Goal: Transaction & Acquisition: Book appointment/travel/reservation

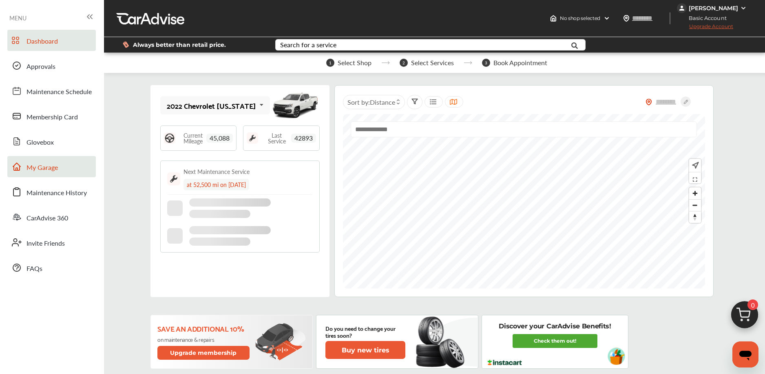
click at [67, 168] on link "My Garage" at bounding box center [51, 166] width 89 height 21
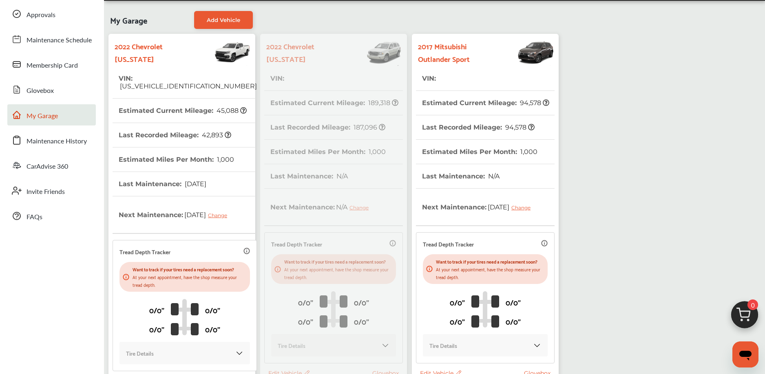
scroll to position [141, 0]
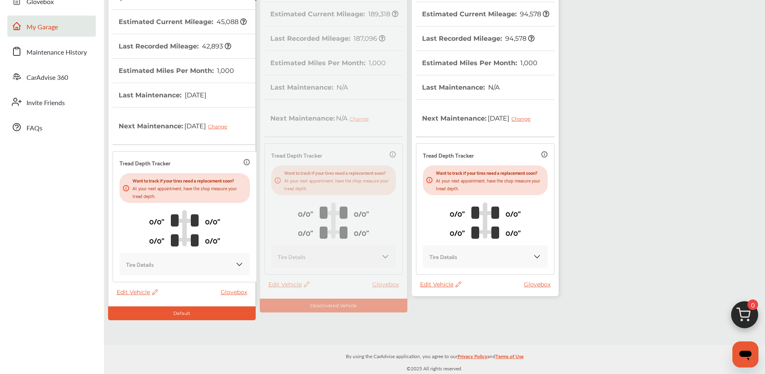
click at [447, 288] on span "Edit Vehicle" at bounding box center [440, 284] width 41 height 7
click at [467, 297] on div "Edit" at bounding box center [483, 303] width 73 height 13
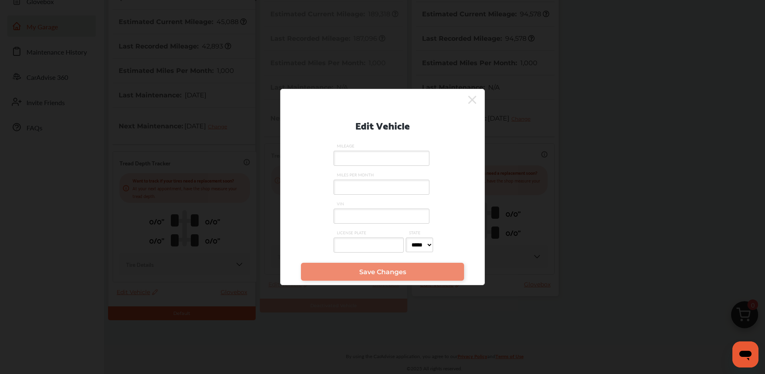
click at [376, 224] on label "VIN" at bounding box center [383, 215] width 98 height 29
click at [376, 224] on input "VIN" at bounding box center [382, 216] width 96 height 15
click at [368, 218] on input "VIN" at bounding box center [382, 216] width 96 height 15
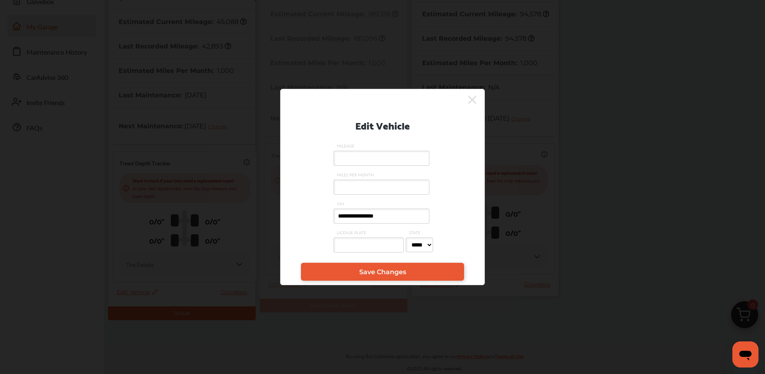
type input "**********"
click at [345, 157] on input "MILEAGE" at bounding box center [382, 158] width 96 height 15
type input "*****"
click at [324, 270] on link "Save Changes" at bounding box center [382, 272] width 163 height 18
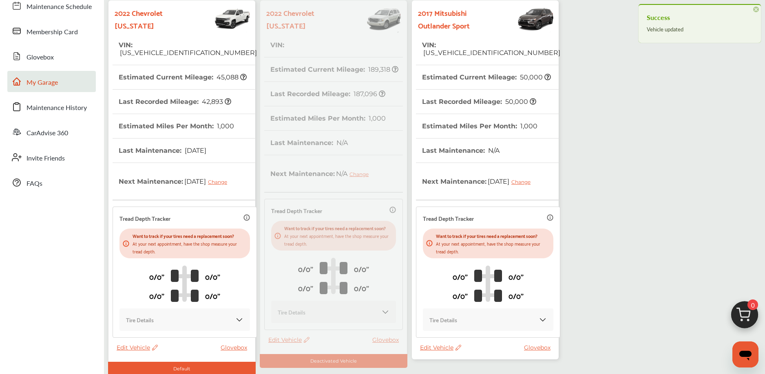
scroll to position [0, 0]
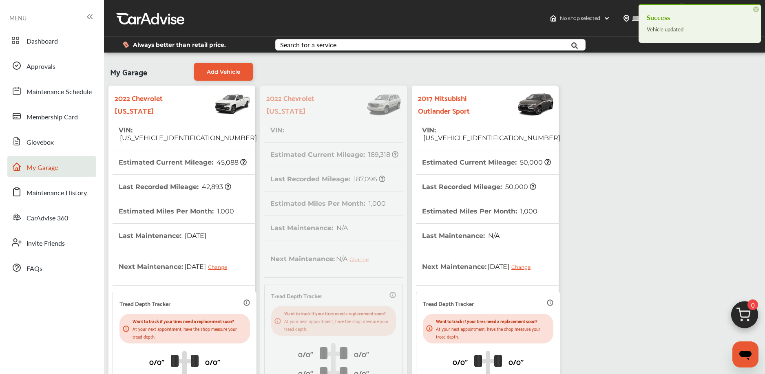
click at [497, 116] on img at bounding box center [522, 104] width 64 height 29
click at [475, 122] on th "VIN : [US_VEHICLE_IDENTIFICATION_NUMBER]" at bounding box center [491, 134] width 138 height 32
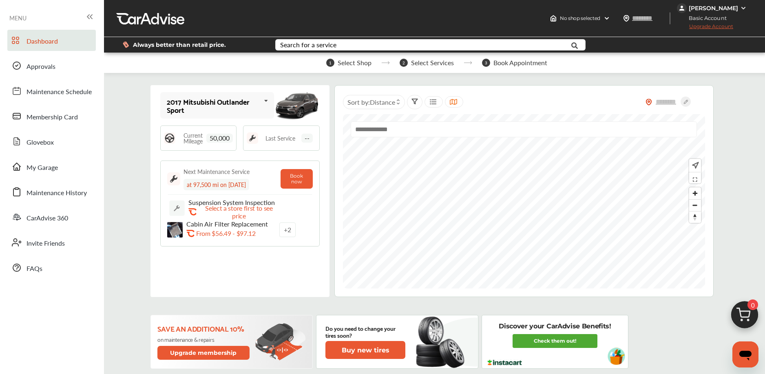
click at [741, 317] on img at bounding box center [744, 317] width 39 height 39
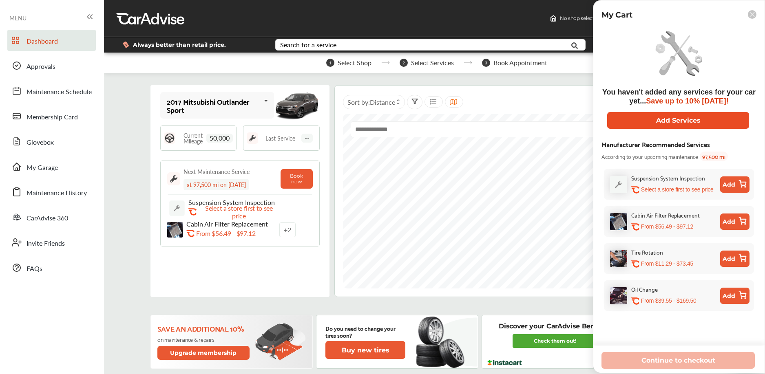
click at [651, 112] on div "You haven't added any services for your car yet... Save up to 10% [DATE]! Add S…" at bounding box center [679, 77] width 163 height 103
click at [655, 120] on button "Add Services" at bounding box center [678, 120] width 142 height 17
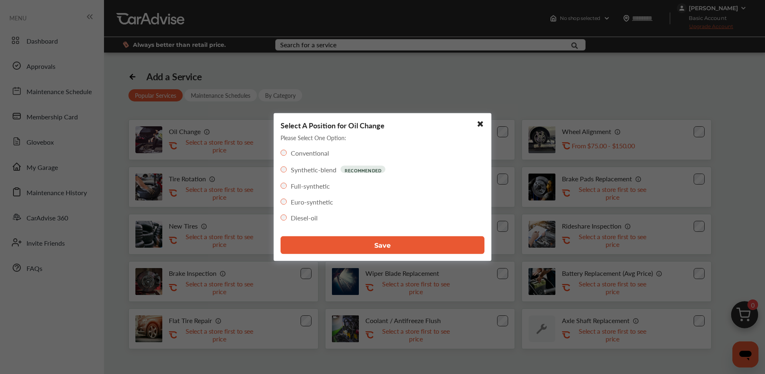
click at [293, 185] on label "Full-synthetic" at bounding box center [310, 186] width 39 height 9
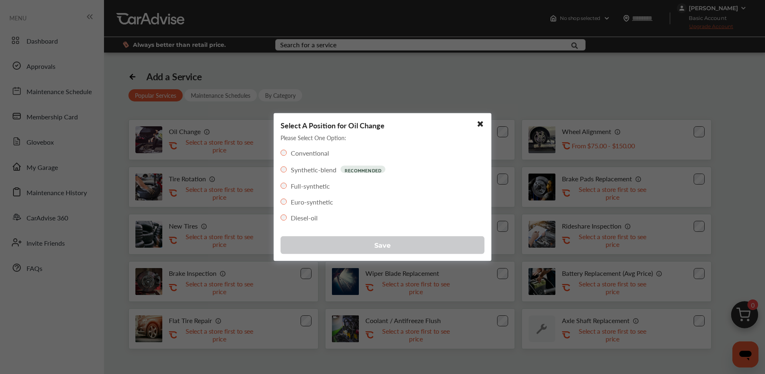
click at [338, 245] on button "Save" at bounding box center [383, 246] width 204 height 18
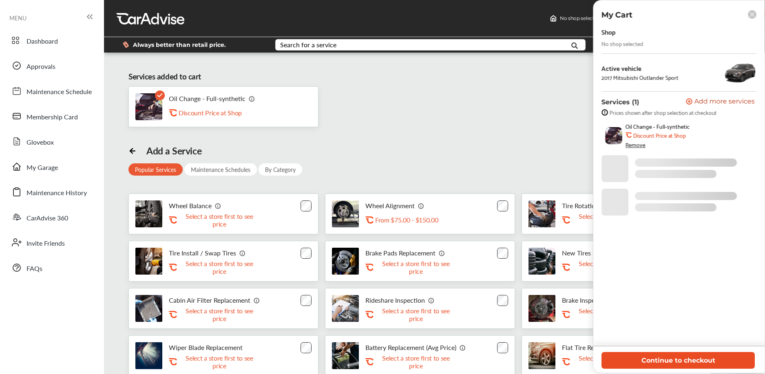
click at [688, 357] on button "Continue to checkout" at bounding box center [678, 360] width 153 height 17
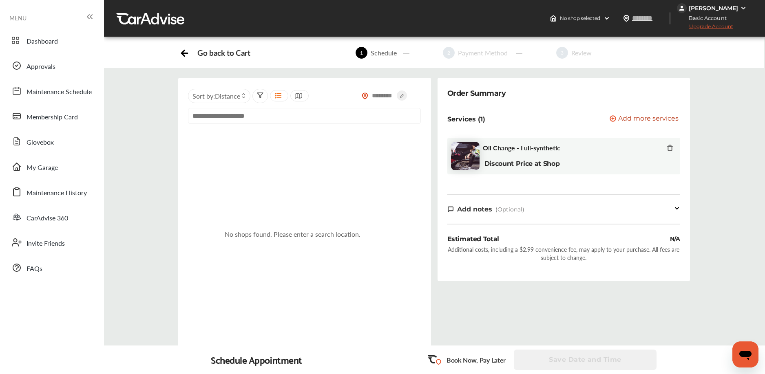
click at [383, 96] on input "text" at bounding box center [382, 95] width 29 height 9
type input "*****"
click at [403, 97] on icon at bounding box center [402, 96] width 10 height 10
type input "*****"
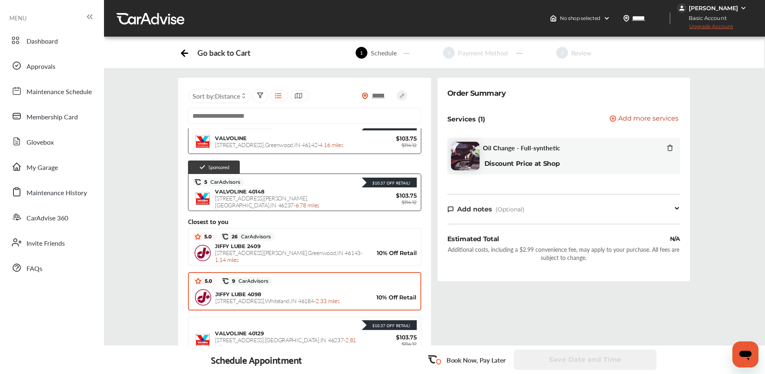
scroll to position [108, 0]
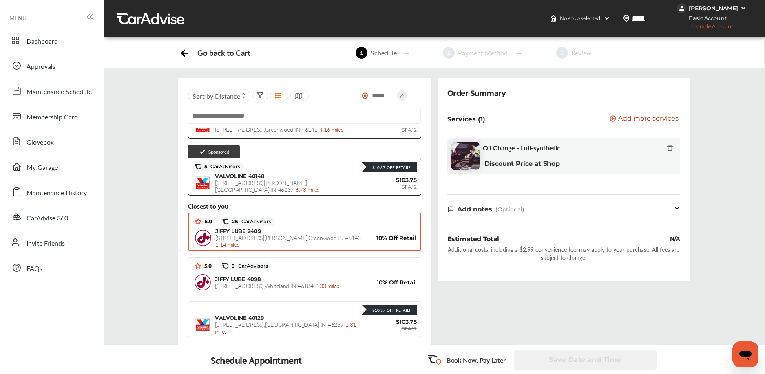
click at [273, 242] on span "[STREET_ADDRESS][PERSON_NAME][PERSON_NAME] - 1.14 miles" at bounding box center [288, 241] width 147 height 15
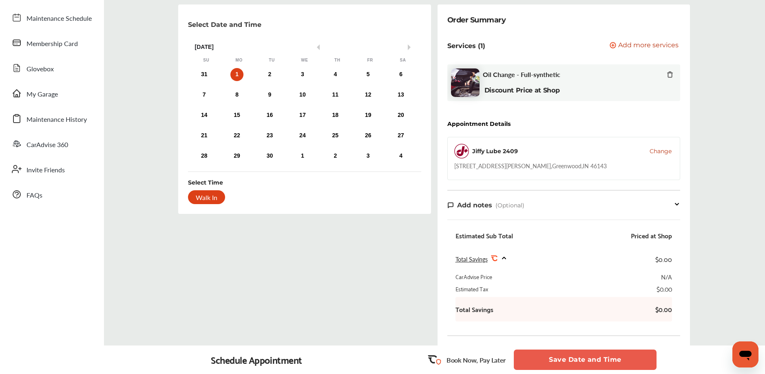
scroll to position [50, 0]
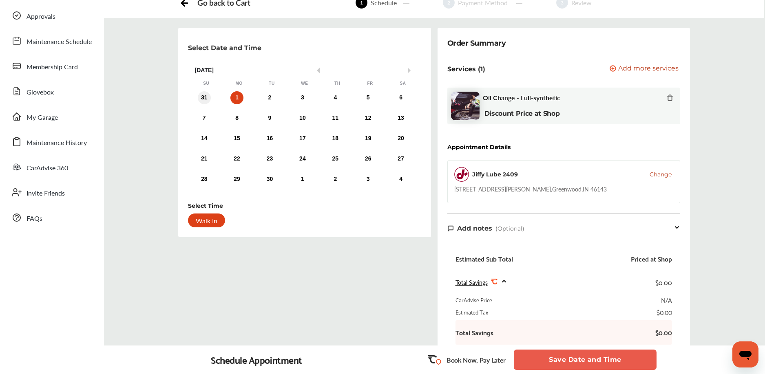
click at [202, 99] on div "31" at bounding box center [204, 97] width 13 height 13
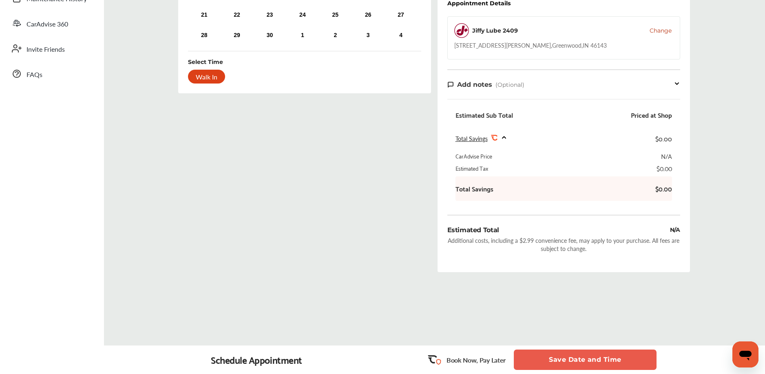
click at [557, 357] on button "Save Date and Time" at bounding box center [585, 360] width 143 height 20
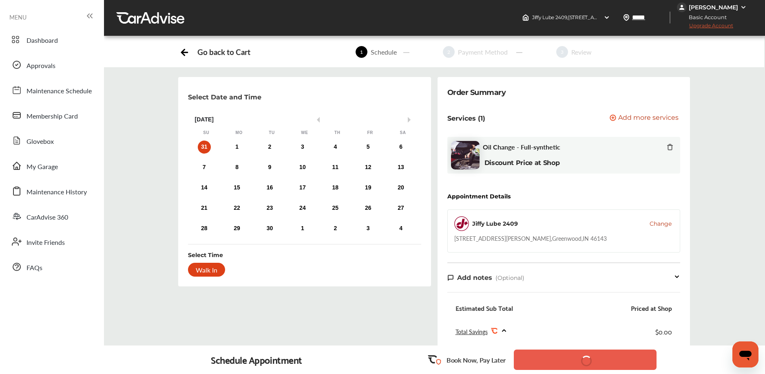
scroll to position [0, 0]
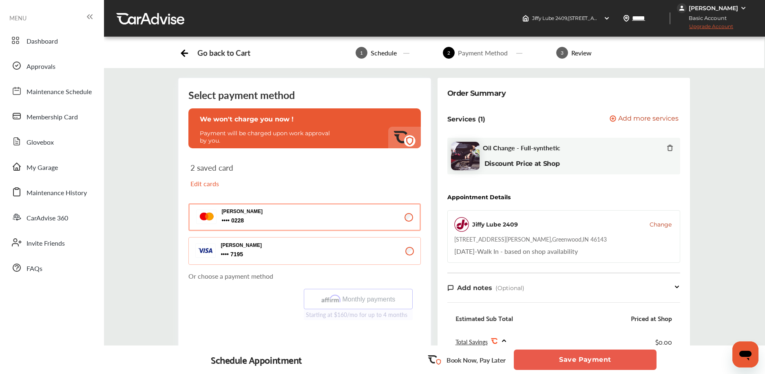
scroll to position [164, 0]
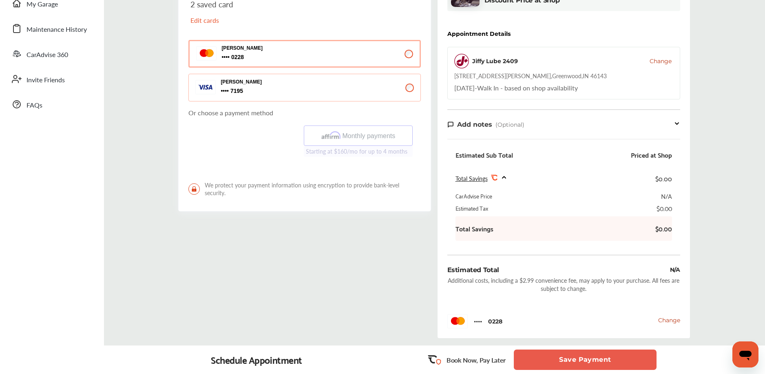
click at [537, 358] on button "Save Payment" at bounding box center [585, 360] width 143 height 20
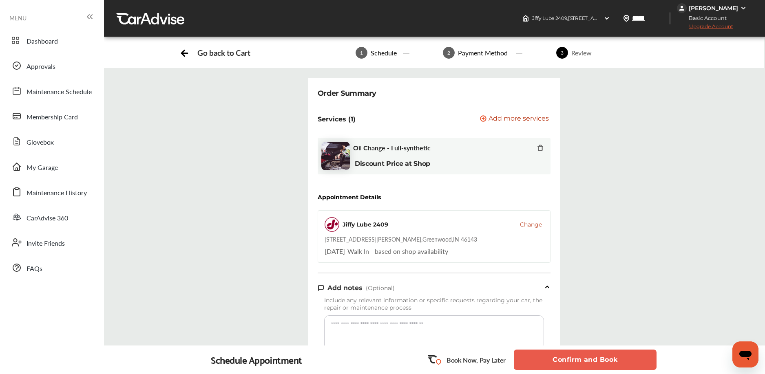
click at [541, 359] on button "Confirm and Book" at bounding box center [585, 360] width 143 height 20
